Goal: Check status: Check status

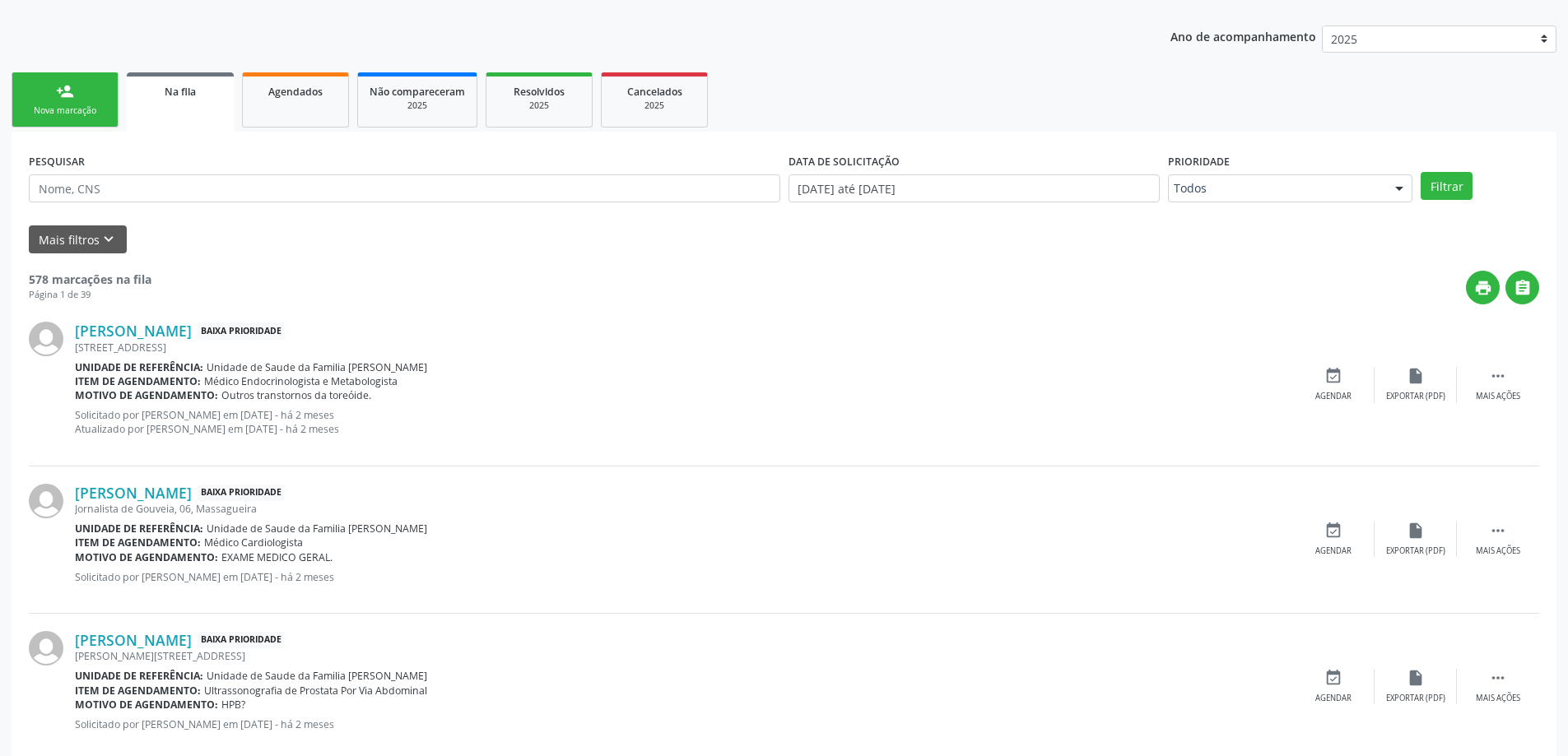
scroll to position [164, 0]
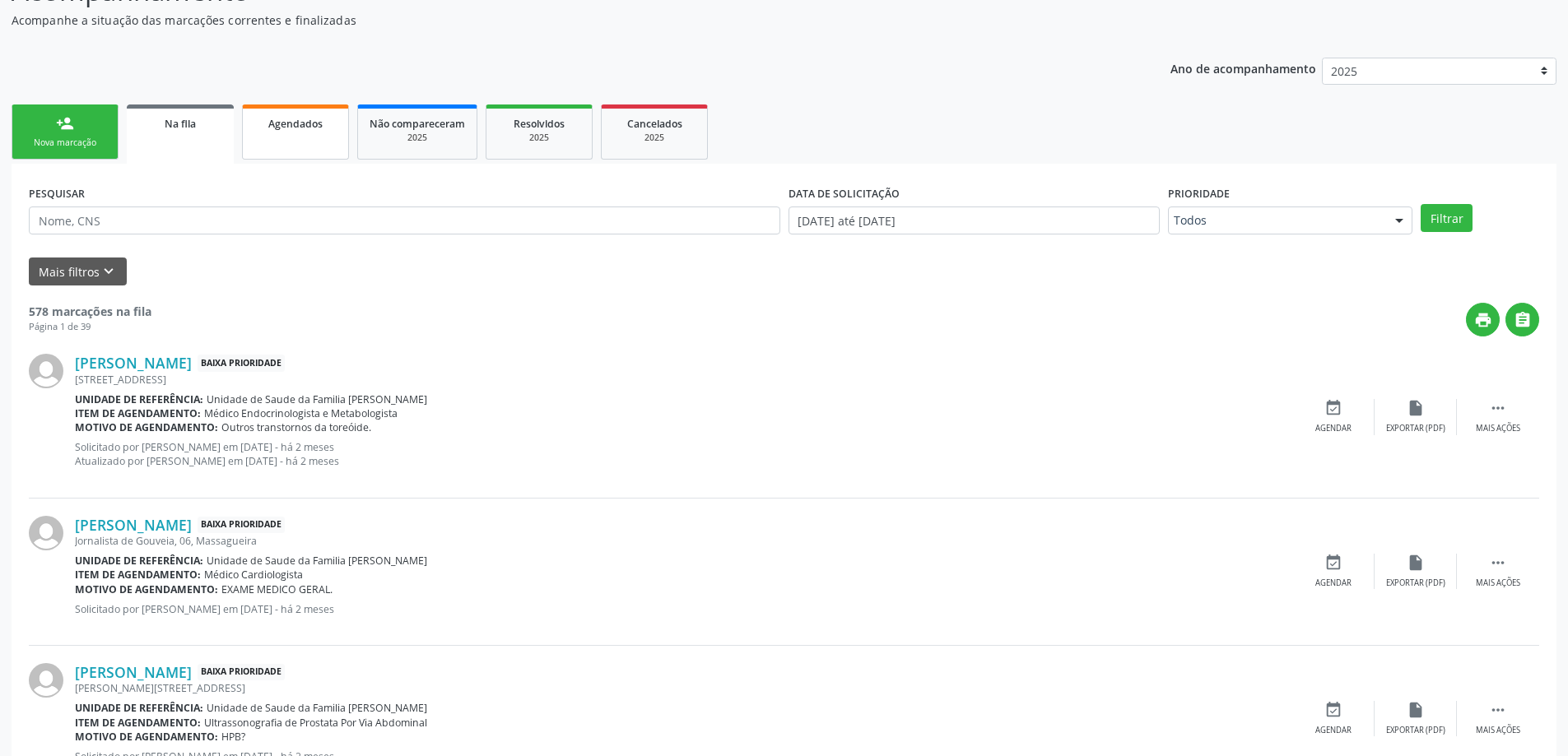
click at [250, 135] on link "Agendados" at bounding box center [295, 131] width 107 height 55
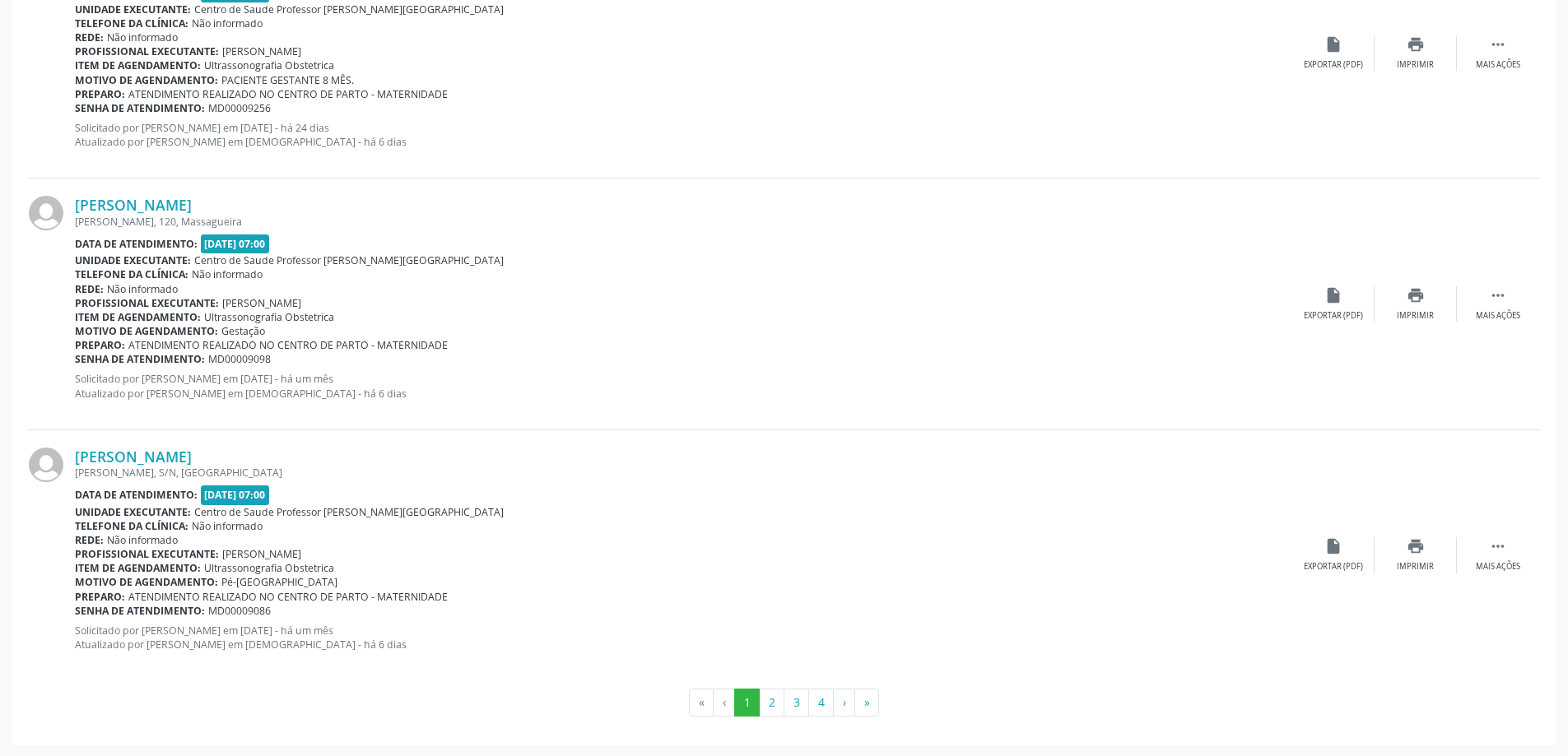
scroll to position [3605, 0]
click at [765, 690] on button "2" at bounding box center [771, 701] width 25 height 28
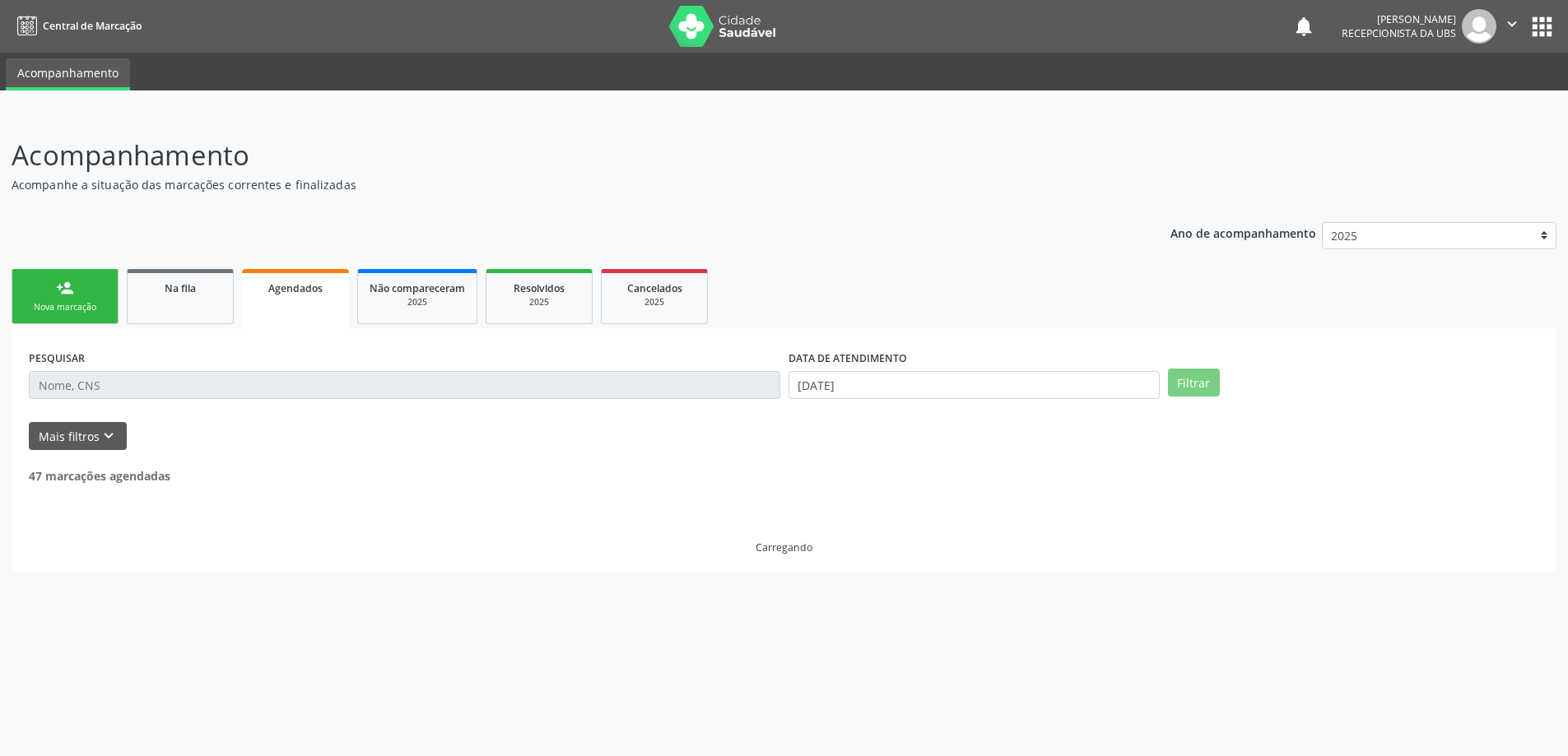
scroll to position [0, 0]
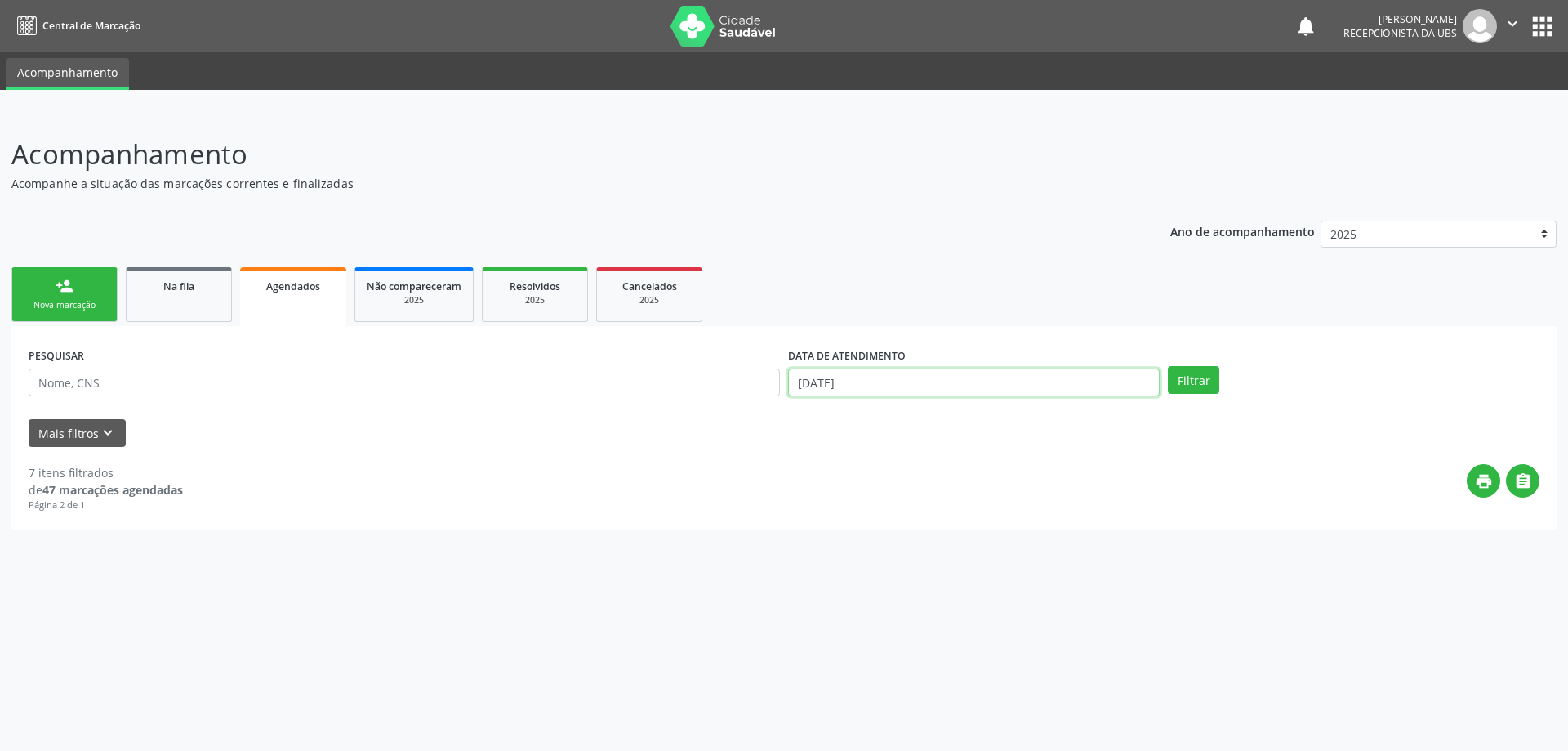
click at [910, 374] on input "[DATE]" at bounding box center [974, 382] width 372 height 28
click at [829, 473] on span "29" at bounding box center [836, 466] width 32 height 32
type input "[DATE]"
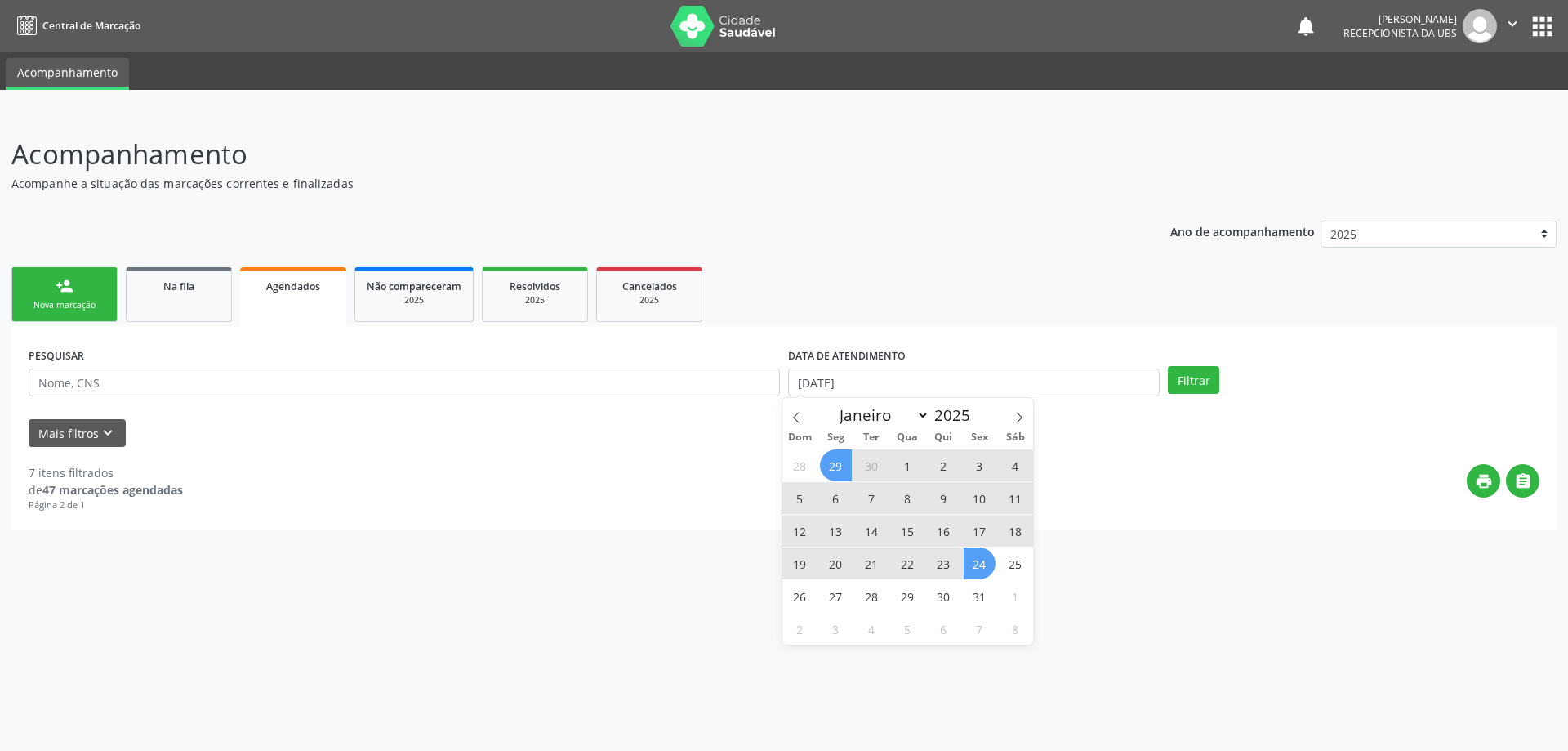
click at [973, 570] on span "24" at bounding box center [980, 563] width 32 height 32
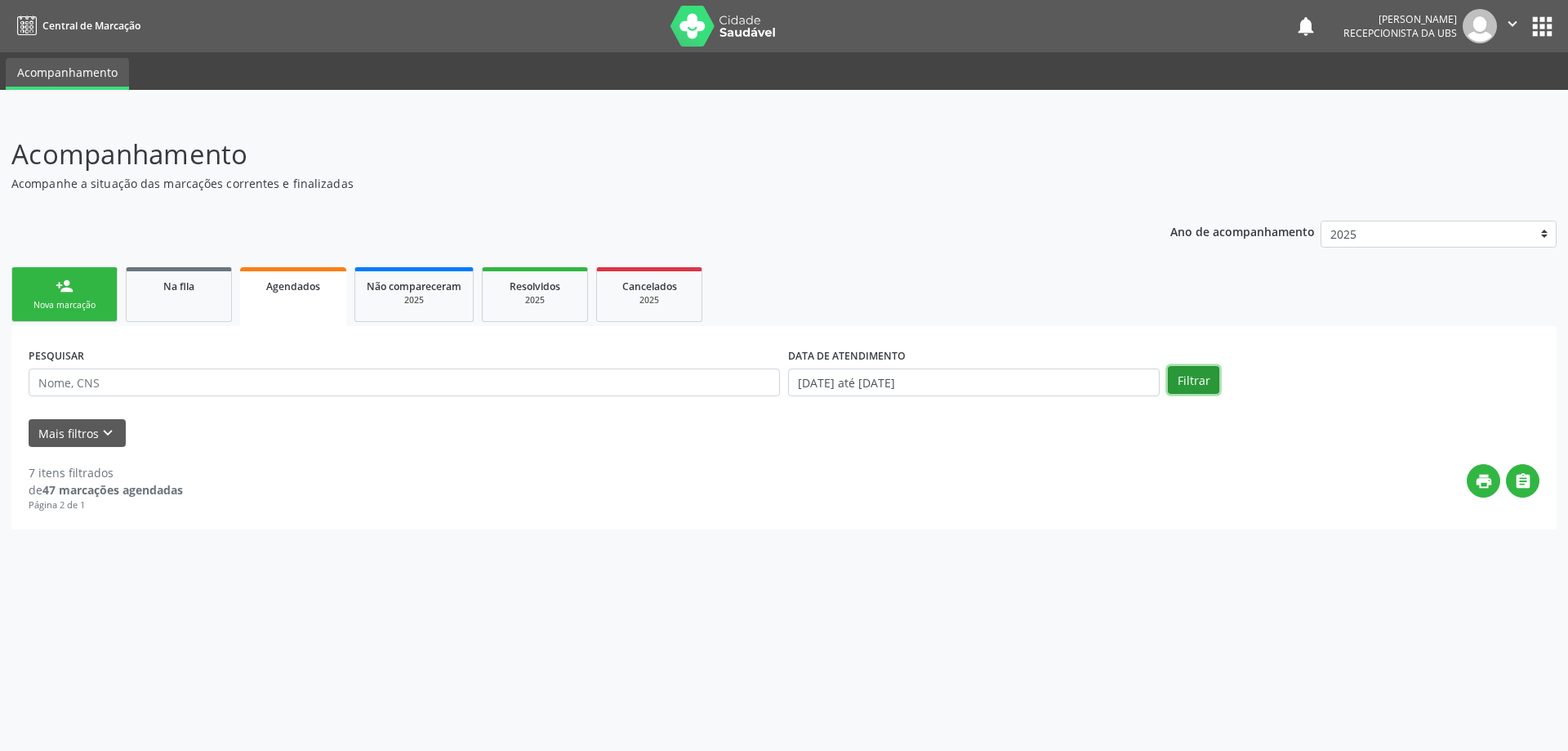
click at [1211, 375] on button "Filtrar" at bounding box center [1194, 379] width 52 height 28
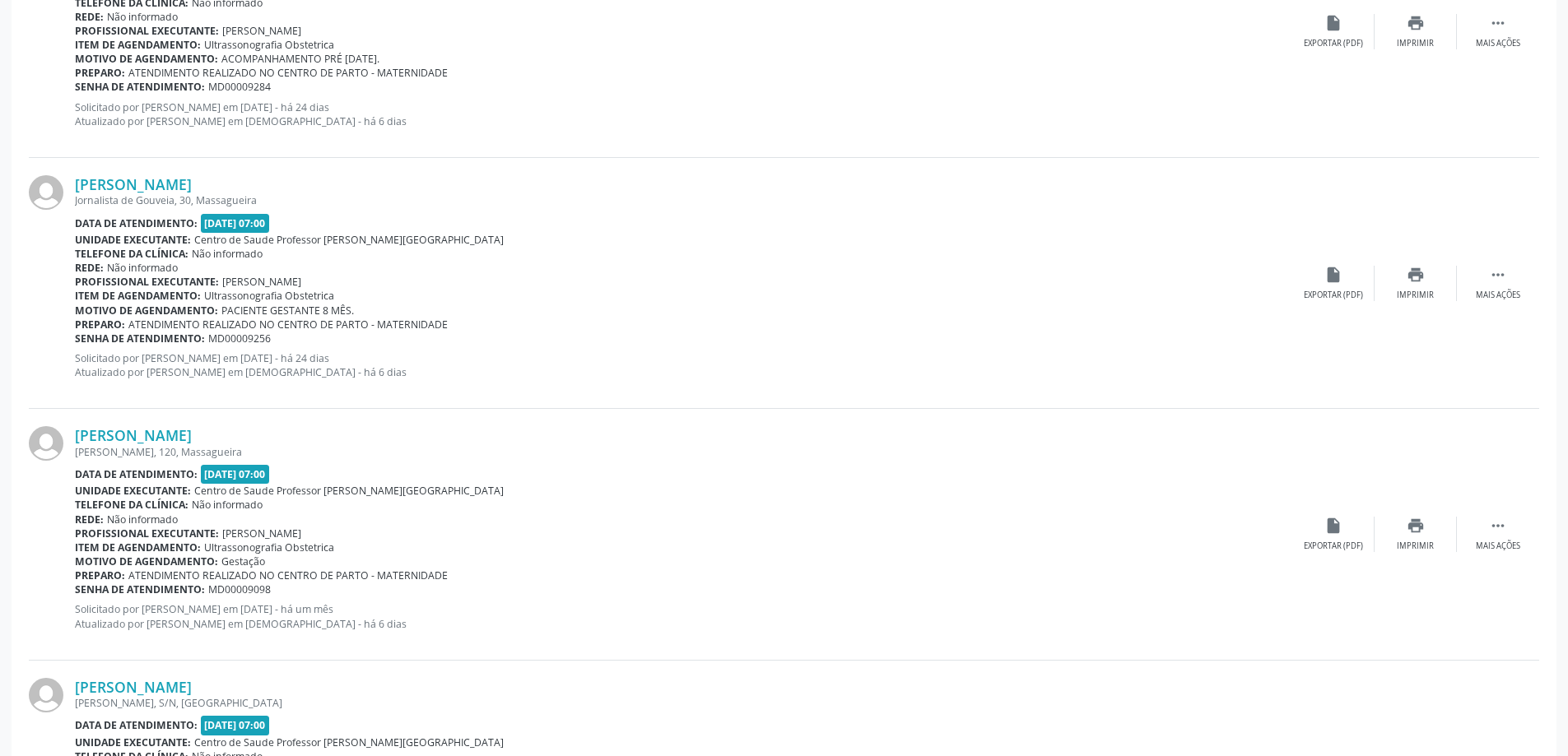
scroll to position [3605, 0]
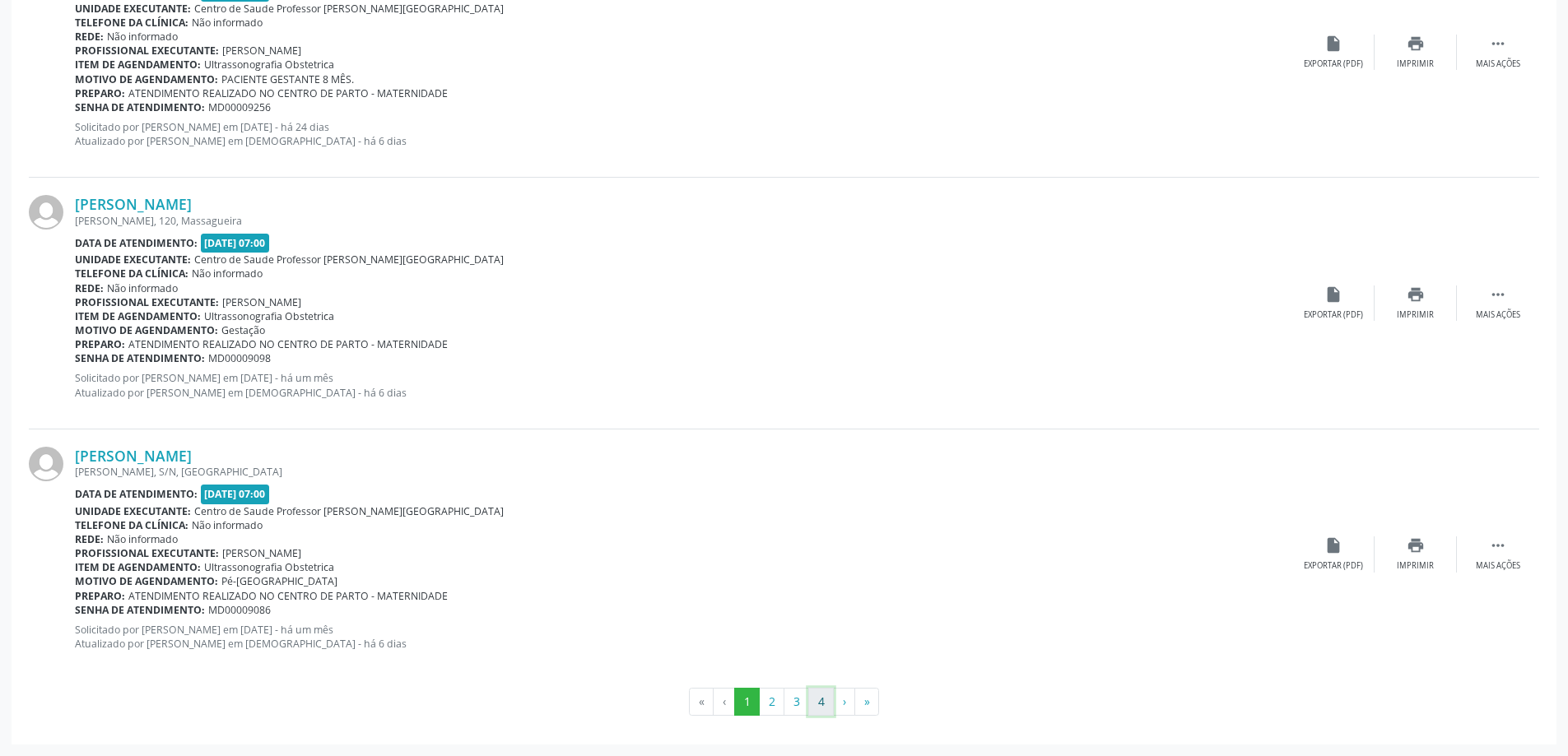
click at [819, 690] on button "4" at bounding box center [821, 701] width 25 height 28
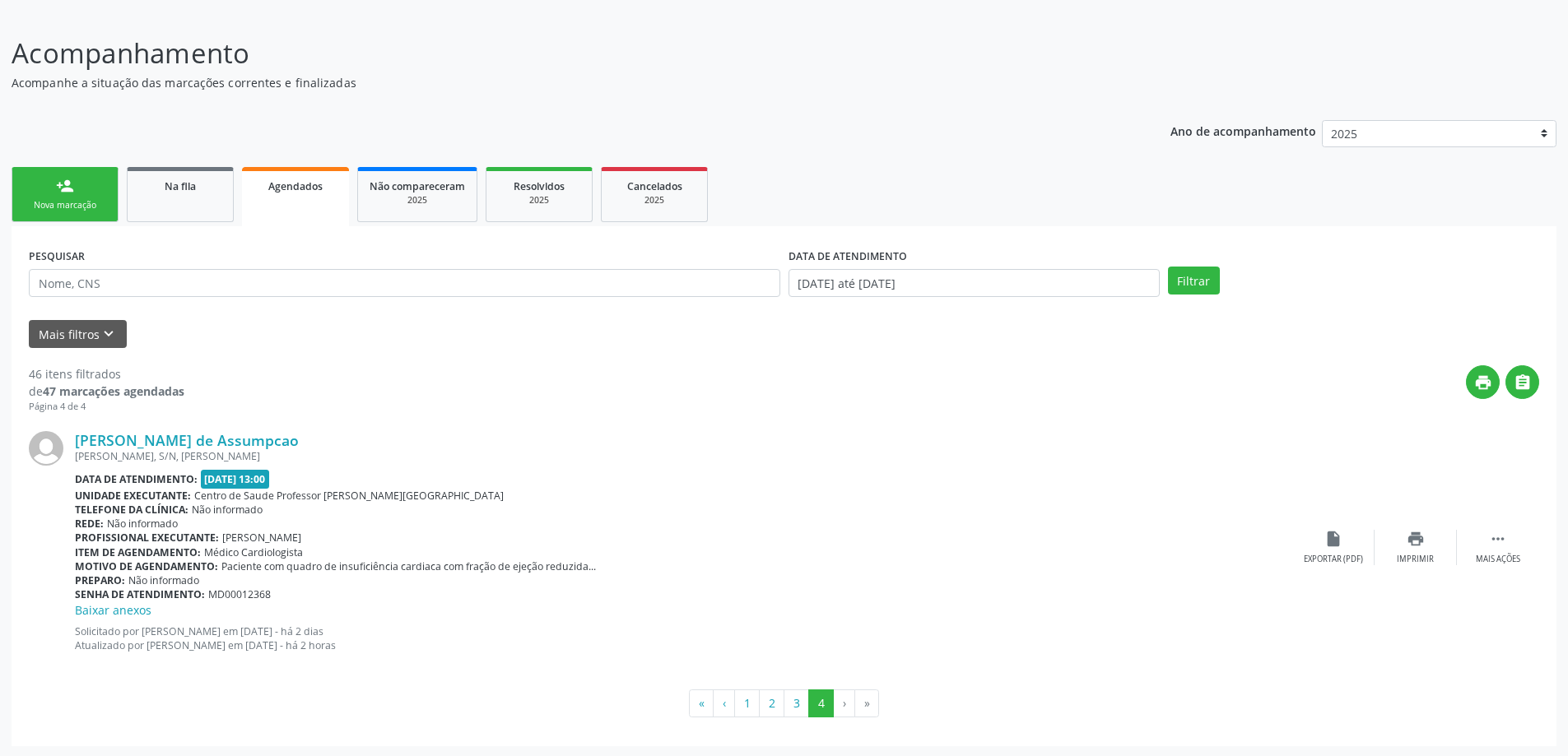
scroll to position [104, 0]
click at [1440, 544] on div "print Imprimir" at bounding box center [1415, 546] width 83 height 35
click at [148, 202] on link "Na fila" at bounding box center [180, 192] width 107 height 55
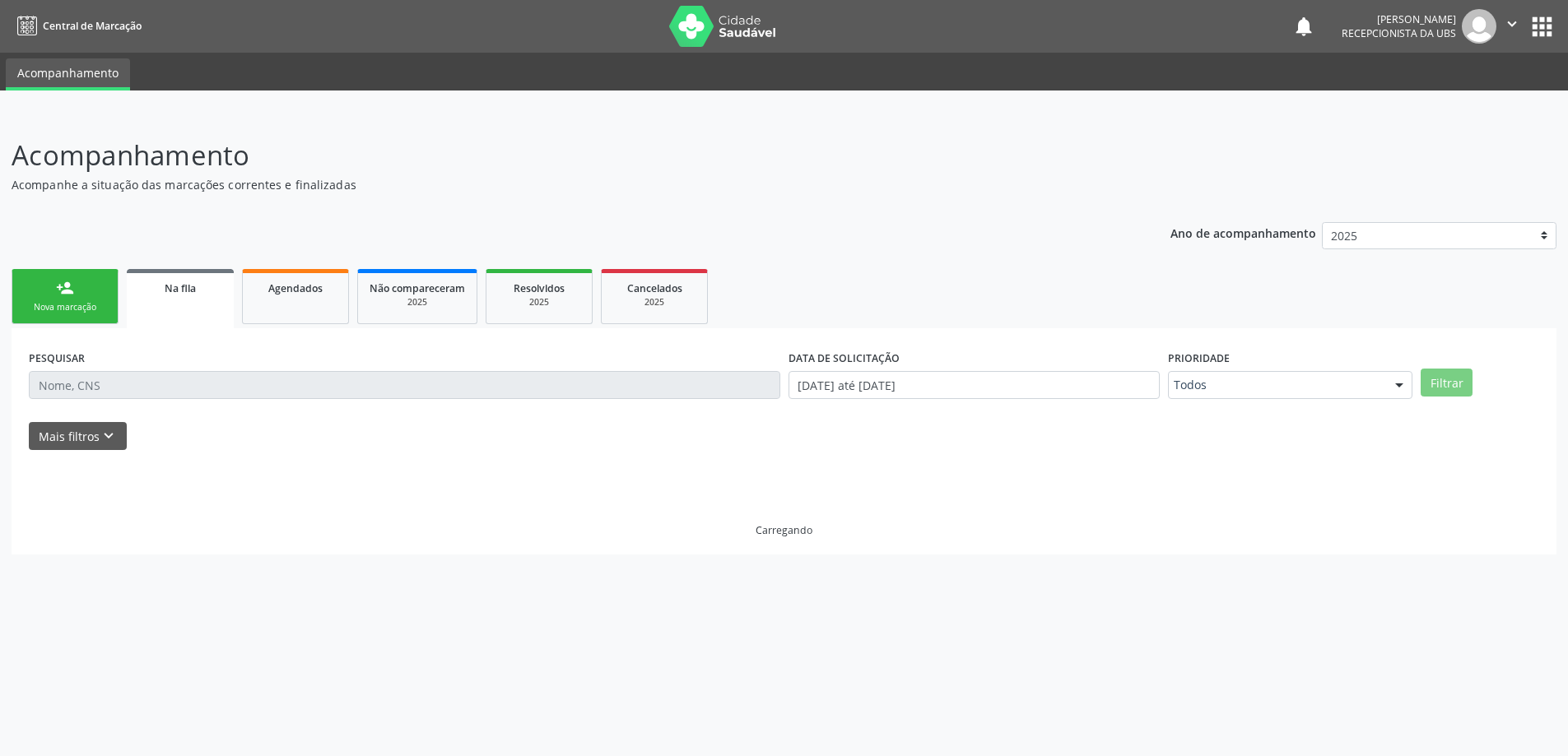
scroll to position [0, 0]
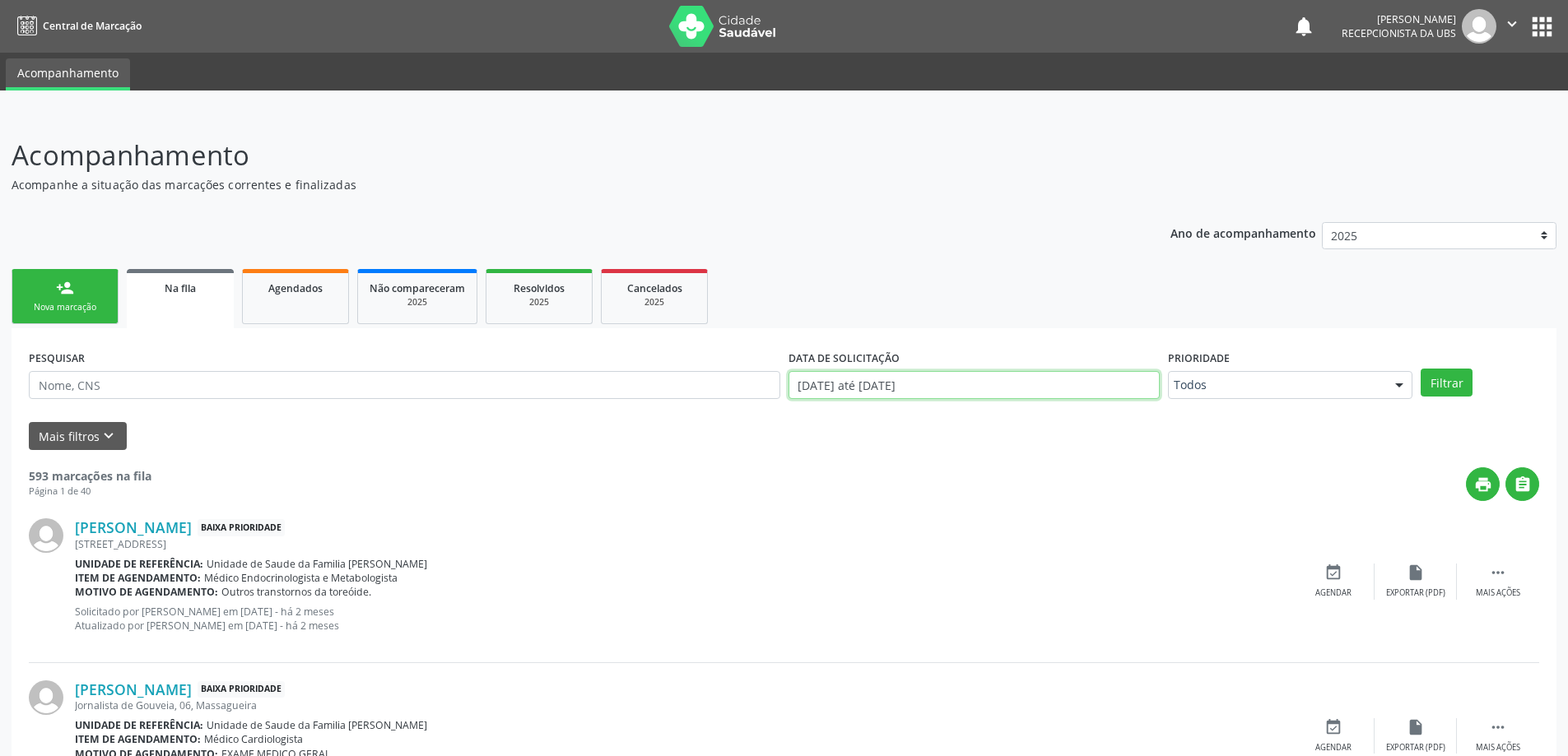
click at [1136, 390] on input "[DATE] até [DATE]" at bounding box center [974, 384] width 371 height 28
click at [936, 381] on input "[DATE] até [DATE]" at bounding box center [974, 384] width 371 height 28
click at [297, 278] on link "Agendados" at bounding box center [295, 296] width 107 height 55
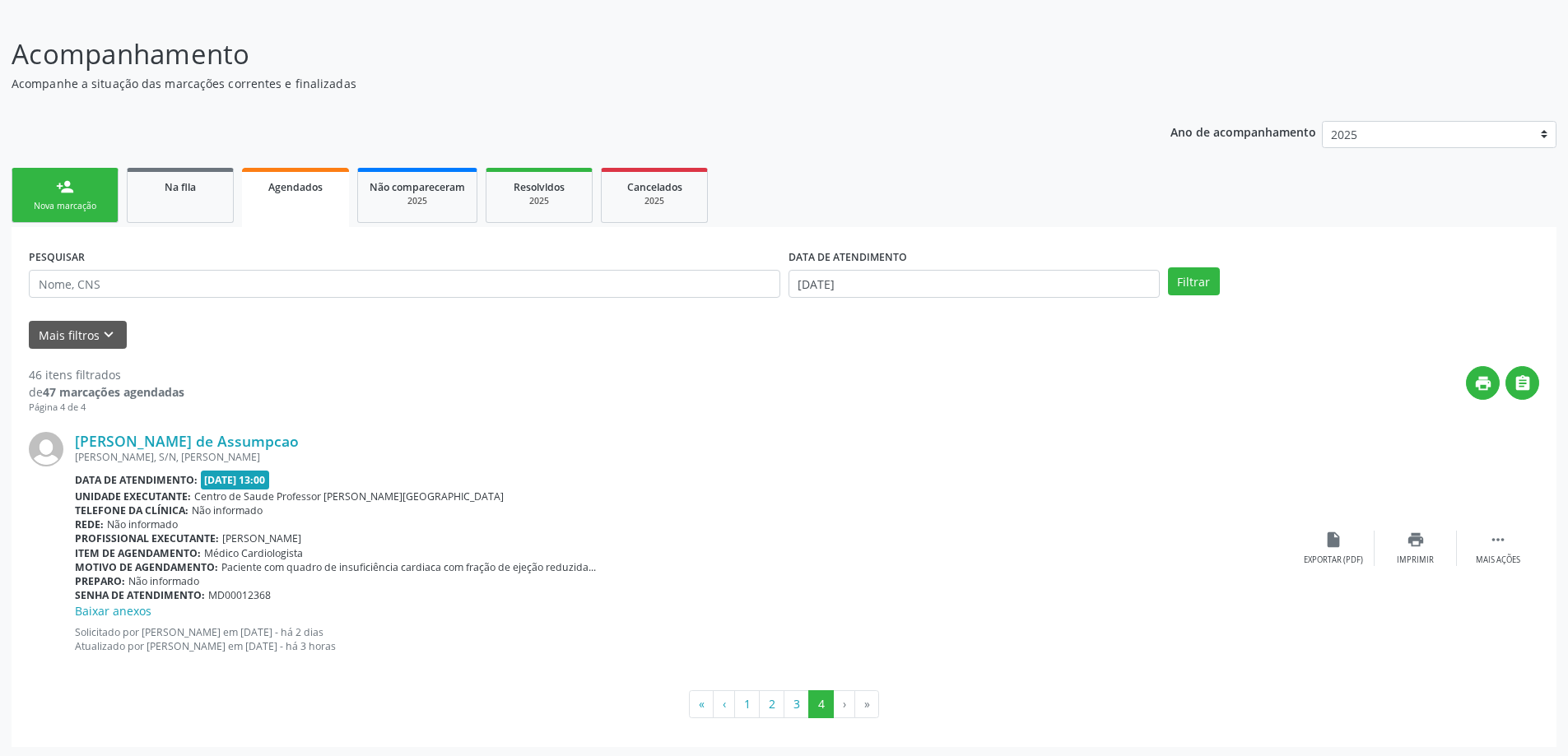
scroll to position [104, 0]
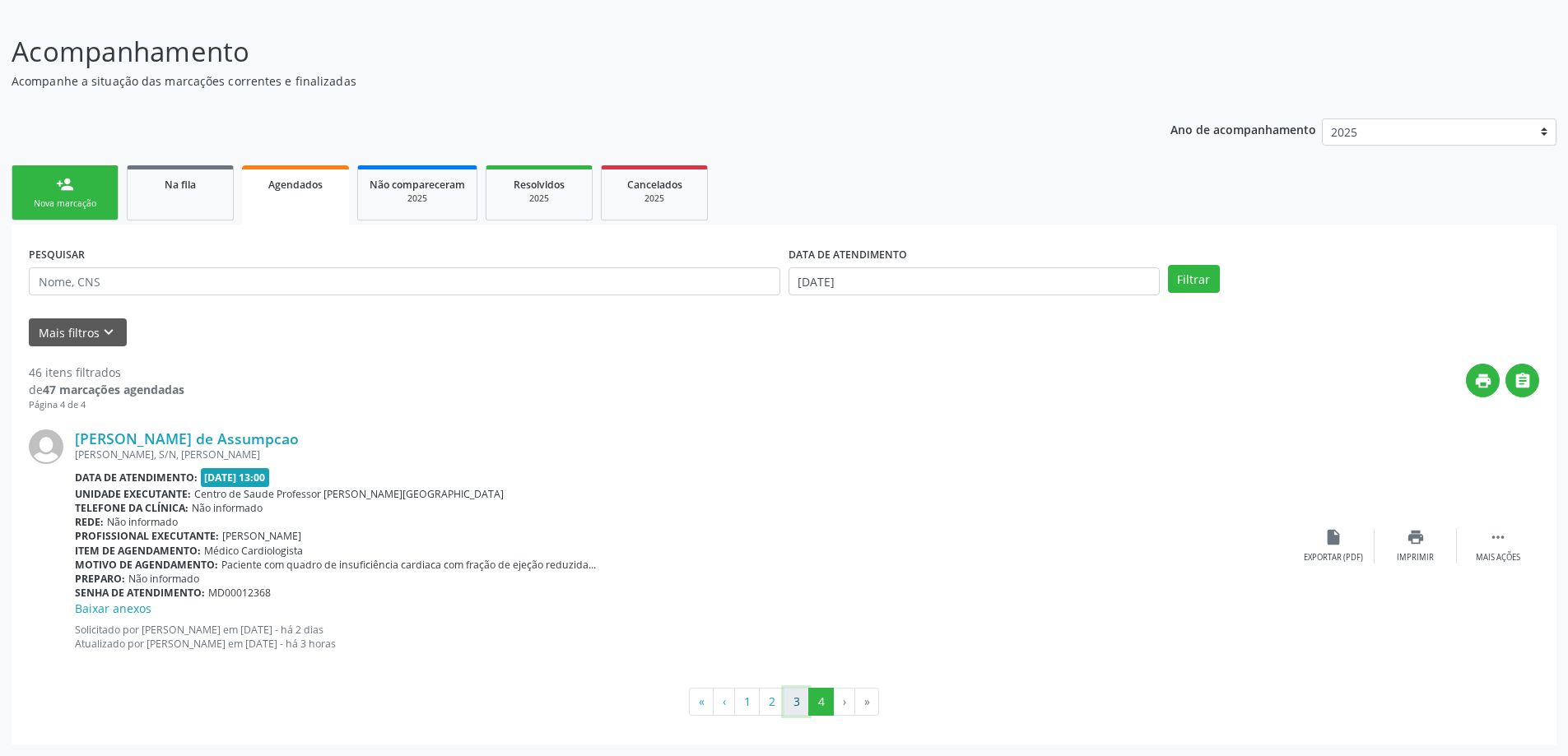
click at [792, 703] on button "3" at bounding box center [796, 701] width 25 height 28
